Goal: Check status: Check status

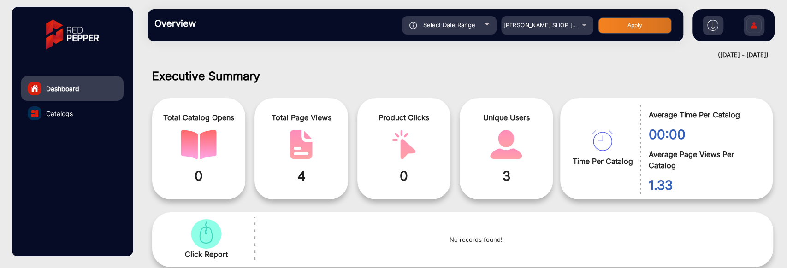
scroll to position [7, 0]
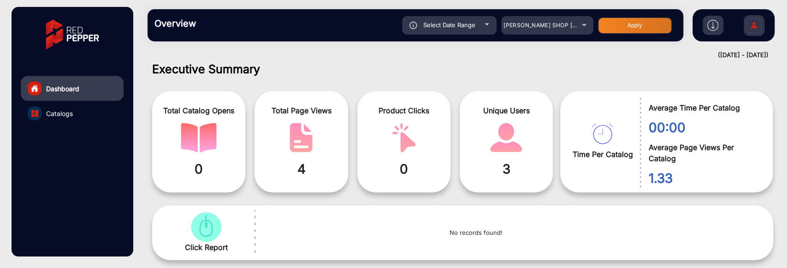
click at [489, 25] on div "Select Date Range" at bounding box center [449, 25] width 95 height 18
type input "9/9/2025"
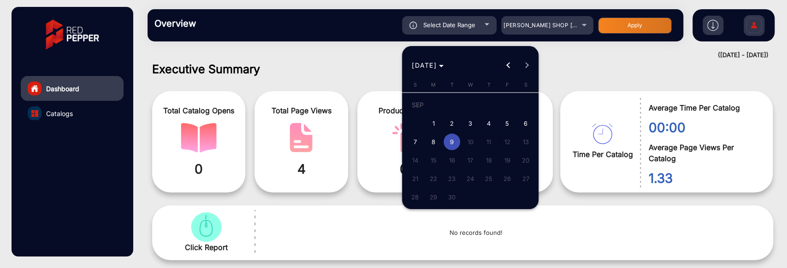
click at [527, 25] on div at bounding box center [393, 134] width 787 height 268
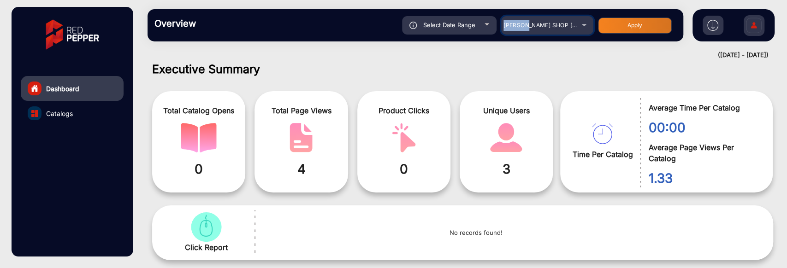
click at [527, 25] on span "SHAVER SHOP NZ" at bounding box center [567, 25] width 126 height 7
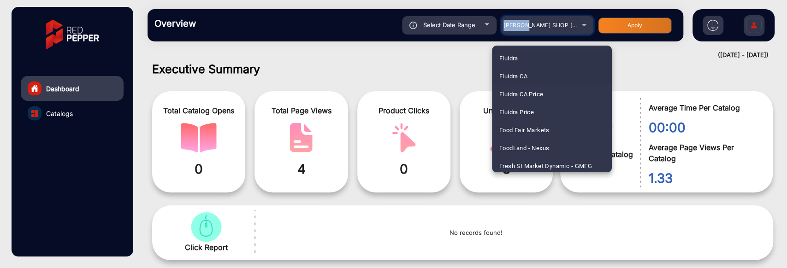
scroll to position [1185, 0]
click at [559, 114] on mat-option "Food Fair Markets" at bounding box center [552, 114] width 120 height 18
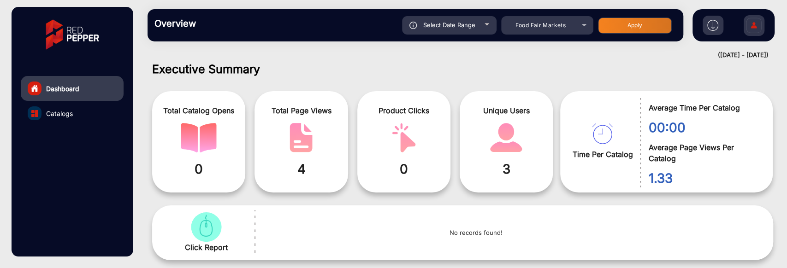
click at [647, 30] on button "Apply" at bounding box center [635, 26] width 74 height 16
type input "9/9/2025"
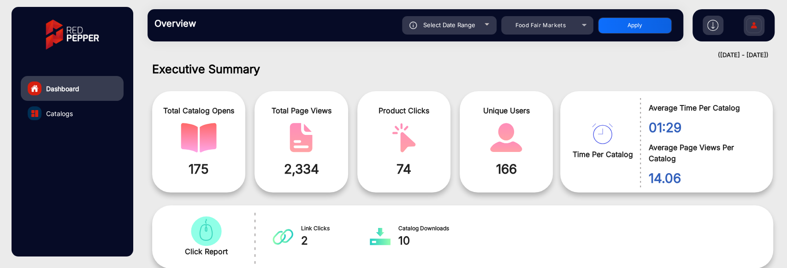
click at [485, 31] on div "Select Date Range" at bounding box center [449, 25] width 95 height 18
type input "9/9/2025"
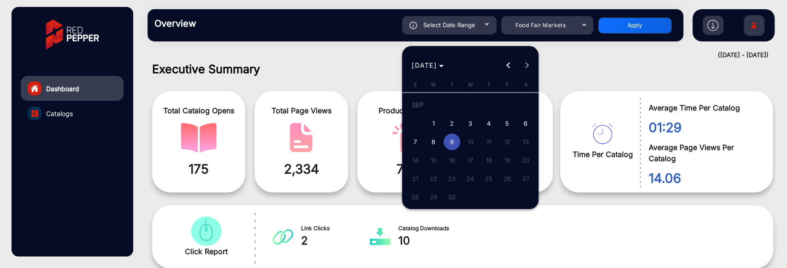
click at [562, 52] on div at bounding box center [393, 134] width 787 height 268
